Goal: Find specific page/section: Find specific page/section

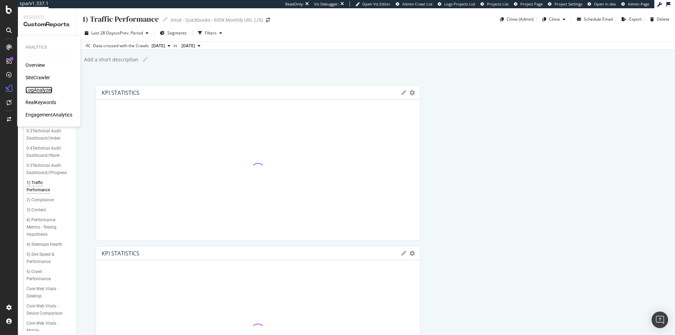
click at [43, 91] on div "LogAnalyzer" at bounding box center [38, 89] width 27 height 7
